Goal: Task Accomplishment & Management: Use online tool/utility

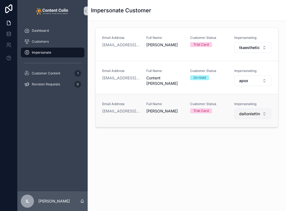
click at [251, 117] on button "daltonlettingspropertymanagement" at bounding box center [253, 114] width 37 height 10
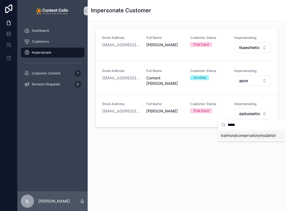
type input "*****"
click at [244, 135] on span "balmoralconservatoryinsulation" at bounding box center [248, 135] width 55 height 5
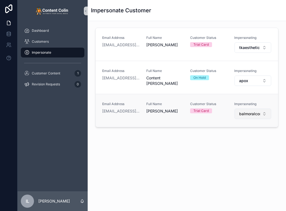
click at [254, 114] on span "balmoralconservatoryinsulation" at bounding box center [249, 113] width 21 height 5
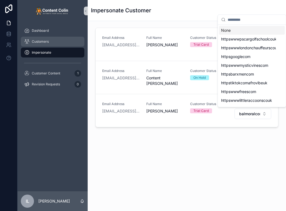
click at [41, 44] on div "Customers" at bounding box center [52, 41] width 57 height 9
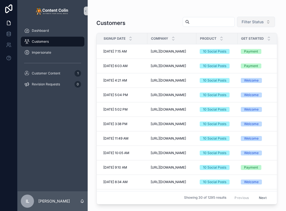
click at [253, 22] on span "Filter Status" at bounding box center [253, 21] width 22 height 5
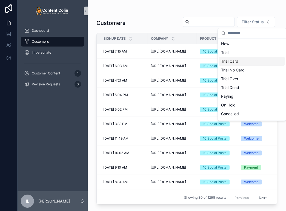
click at [48, 43] on span "Customers" at bounding box center [40, 41] width 17 height 4
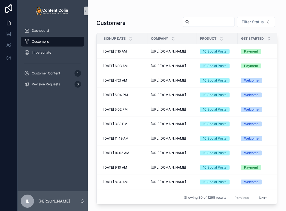
click at [71, 208] on div "IL [PERSON_NAME]" at bounding box center [53, 202] width 70 height 20
click at [46, 51] on span "Impersonate" at bounding box center [41, 52] width 19 height 4
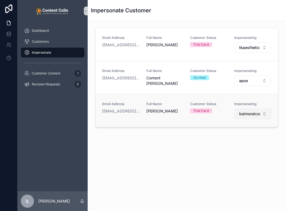
click at [251, 115] on span "balmoralconservatoryinsulation" at bounding box center [249, 113] width 21 height 5
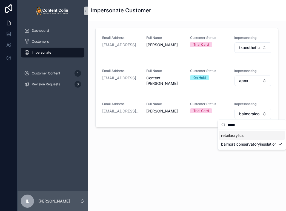
type input "*****"
click at [239, 135] on span "retailacrylics" at bounding box center [232, 135] width 22 height 5
